Goal: Task Accomplishment & Management: Use online tool/utility

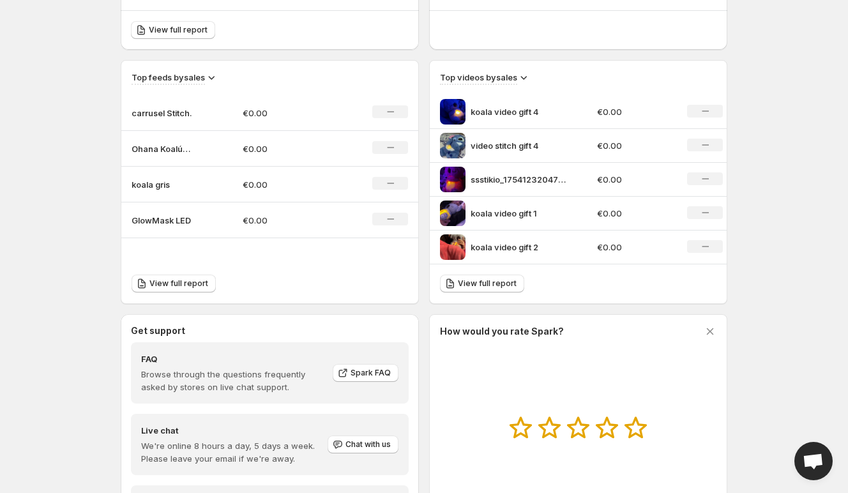
scroll to position [392, 0]
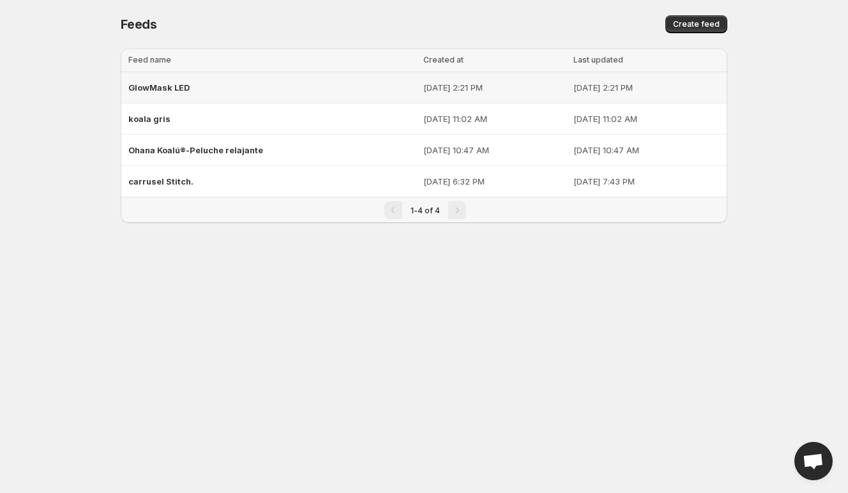
click at [192, 84] on div "GlowMask LED" at bounding box center [271, 87] width 287 height 23
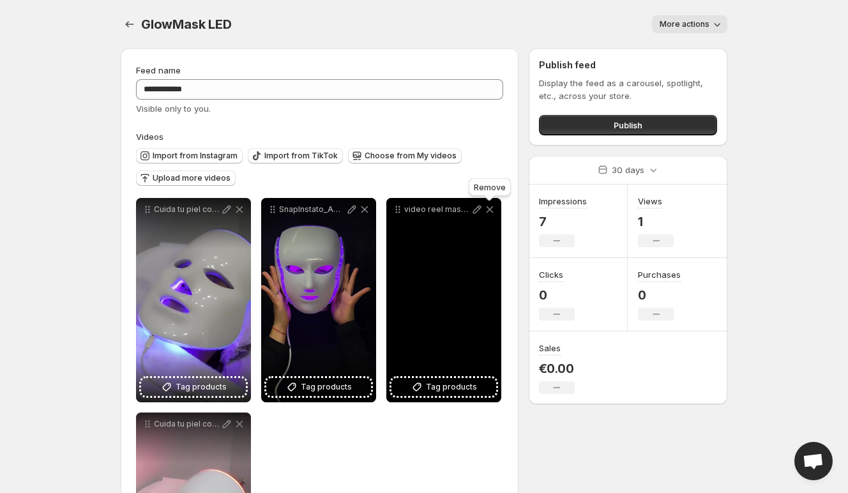
click at [490, 213] on icon at bounding box center [489, 209] width 13 height 13
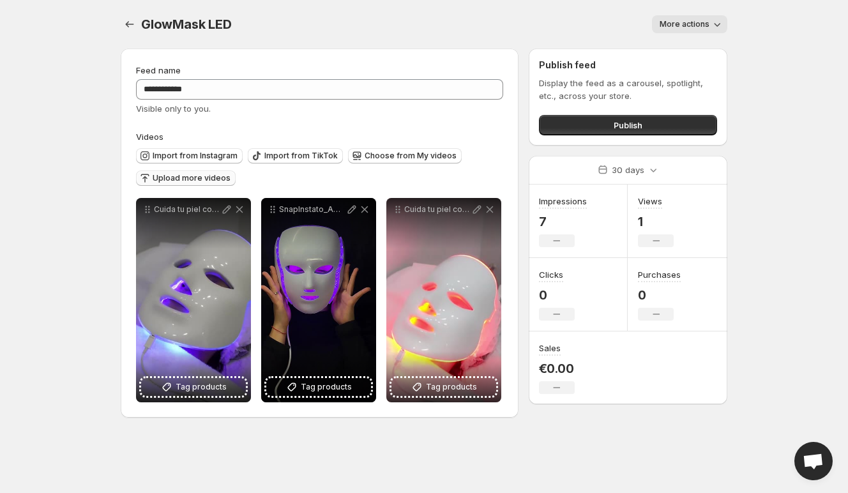
click at [209, 179] on span "Upload more videos" at bounding box center [192, 178] width 78 height 10
